Goal: Information Seeking & Learning: Check status

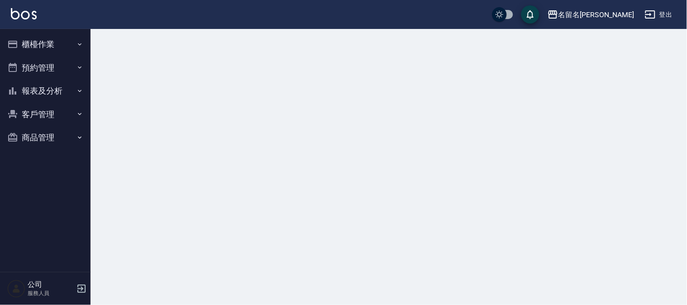
click at [53, 90] on button "報表及分析" at bounding box center [45, 91] width 83 height 24
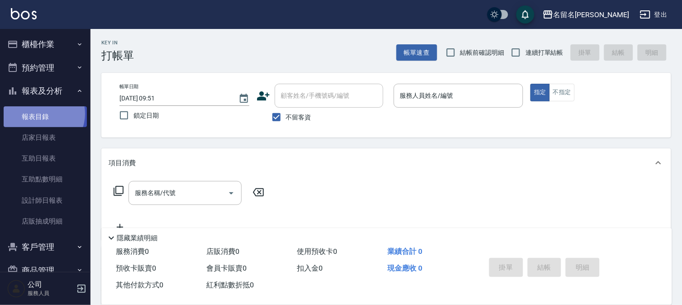
click at [41, 114] on link "報表目錄" at bounding box center [45, 116] width 83 height 21
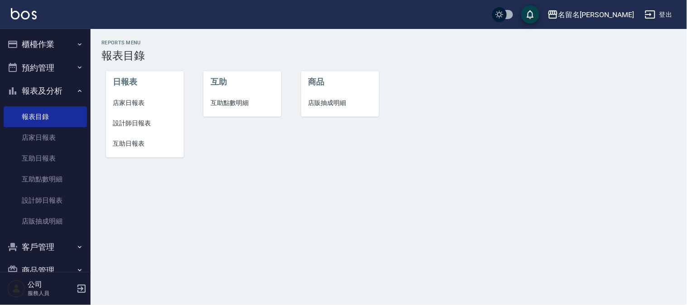
click at [124, 122] on span "設計師日報表" at bounding box center [144, 124] width 63 height 10
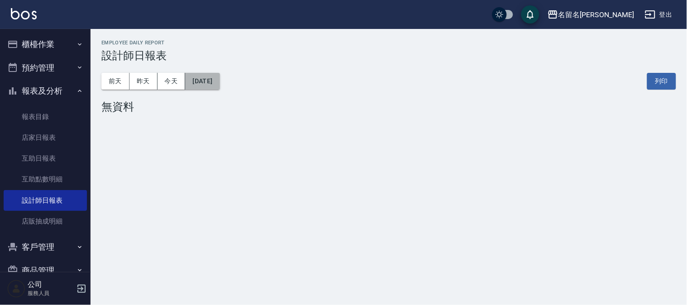
click at [220, 79] on button "2025/08/17" at bounding box center [202, 81] width 34 height 17
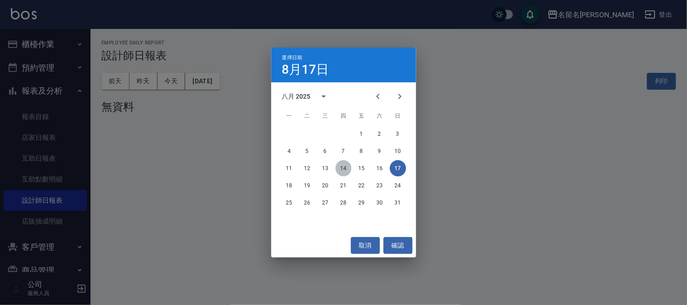
click at [345, 166] on button "14" at bounding box center [344, 168] width 16 height 16
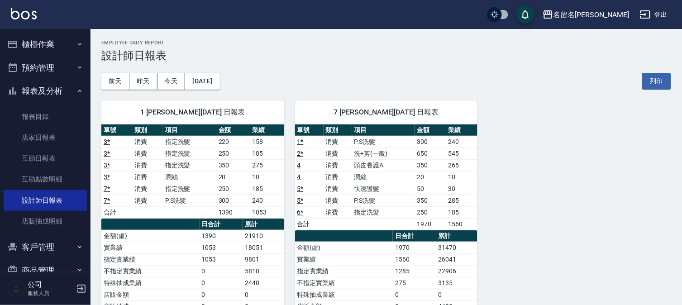
drag, startPoint x: 36, startPoint y: 38, endPoint x: 51, endPoint y: 61, distance: 26.9
click at [37, 39] on button "櫃檯作業" at bounding box center [45, 45] width 83 height 24
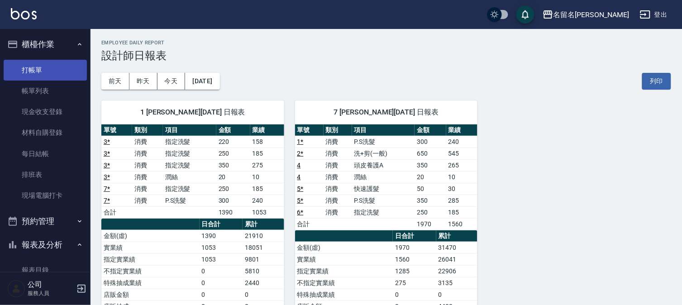
click at [40, 71] on link "打帳單" at bounding box center [45, 70] width 83 height 21
